Goal: Communication & Community: Ask a question

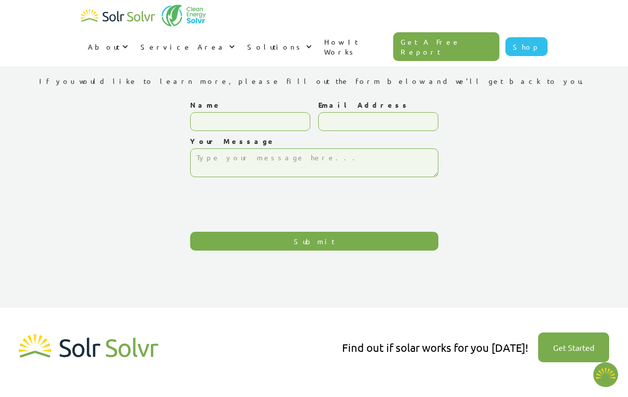
type textarea "x"
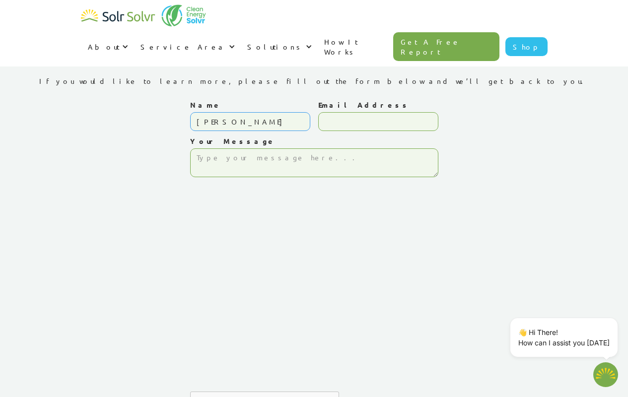
type input "[PERSON_NAME]"
type input "[PERSON_NAME][EMAIL_ADDRESS][PERSON_NAME][DOMAIN_NAME]"
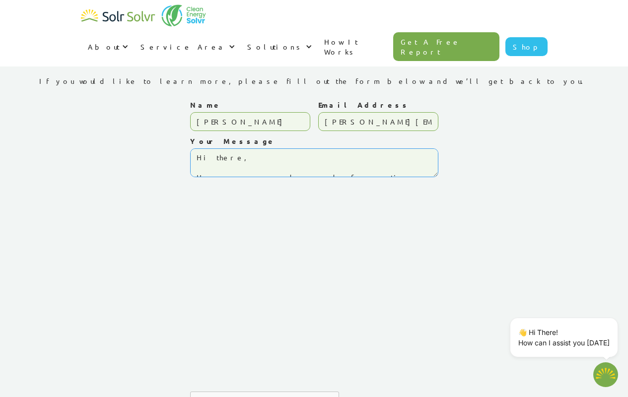
scroll to position [173, 0]
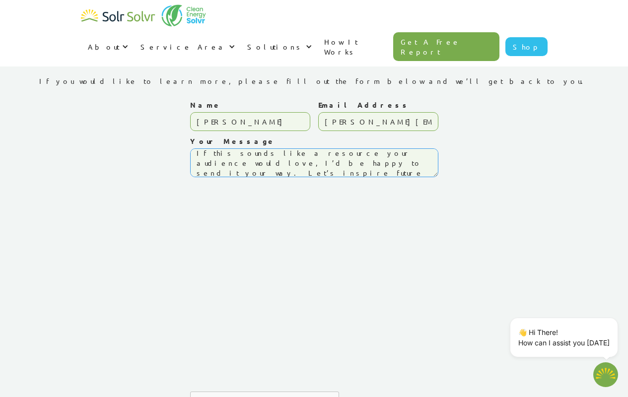
type textarea "Hi there, Have you ever dreamed of creating a lasting impact in your community …"
type input "Please wait..."
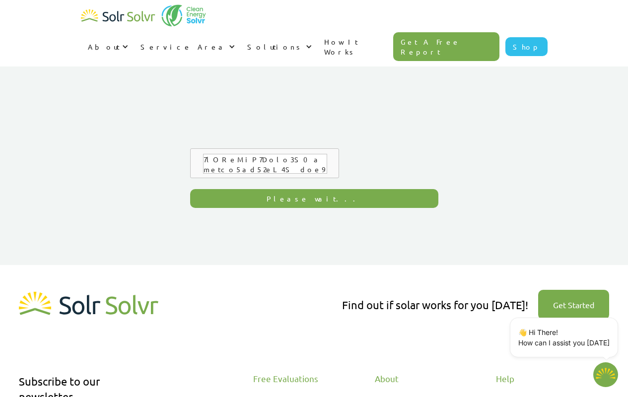
type textarea "x"
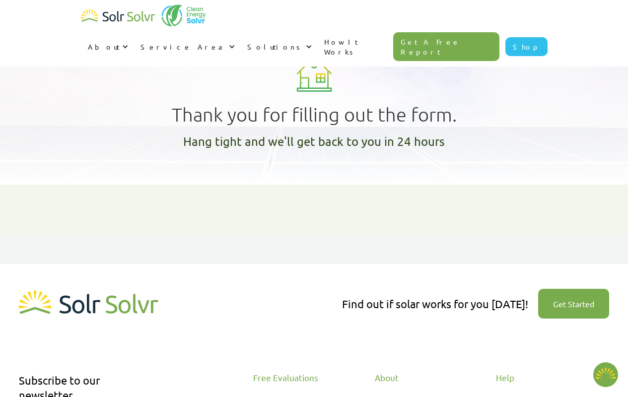
type textarea "x"
